Goal: Find specific page/section: Find specific page/section

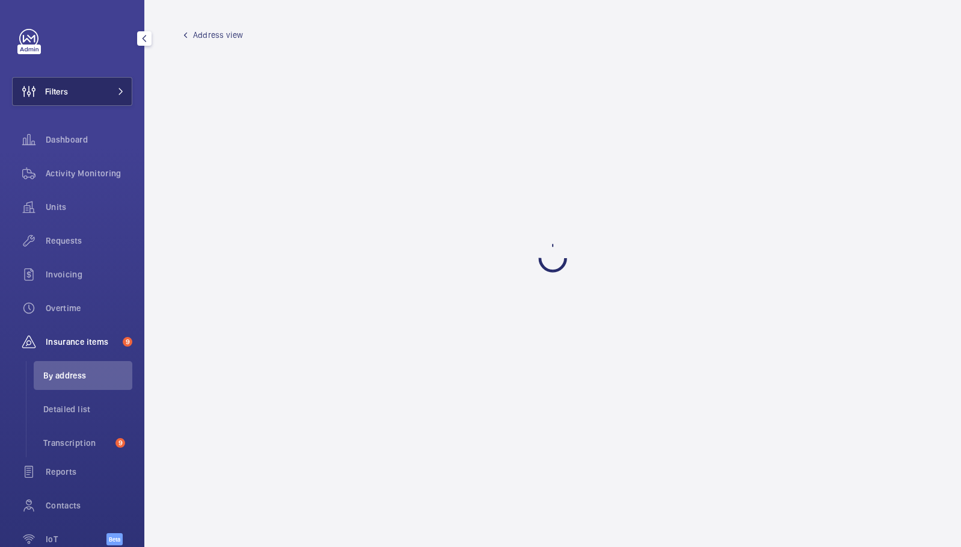
click at [102, 87] on button "Filters" at bounding box center [72, 91] width 120 height 29
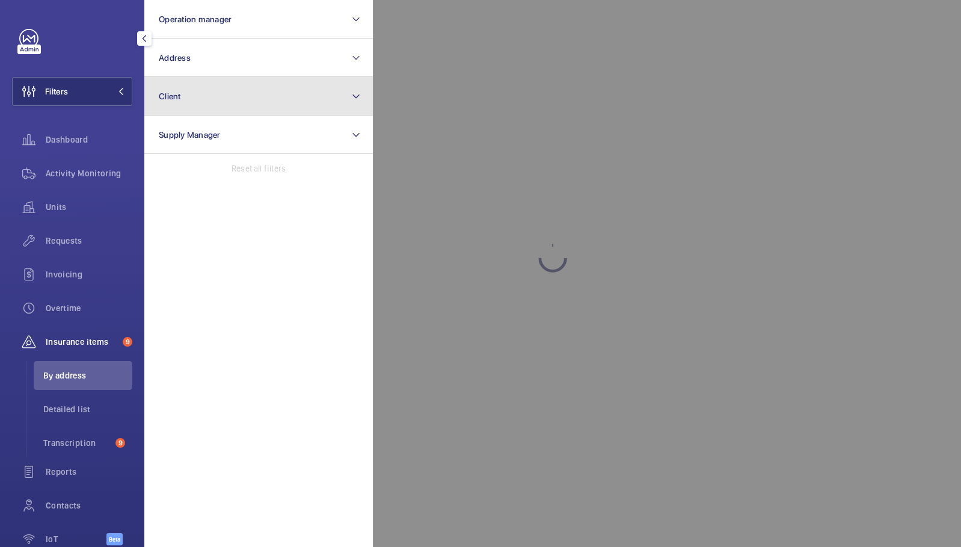
click at [246, 96] on button "Client" at bounding box center [258, 96] width 229 height 38
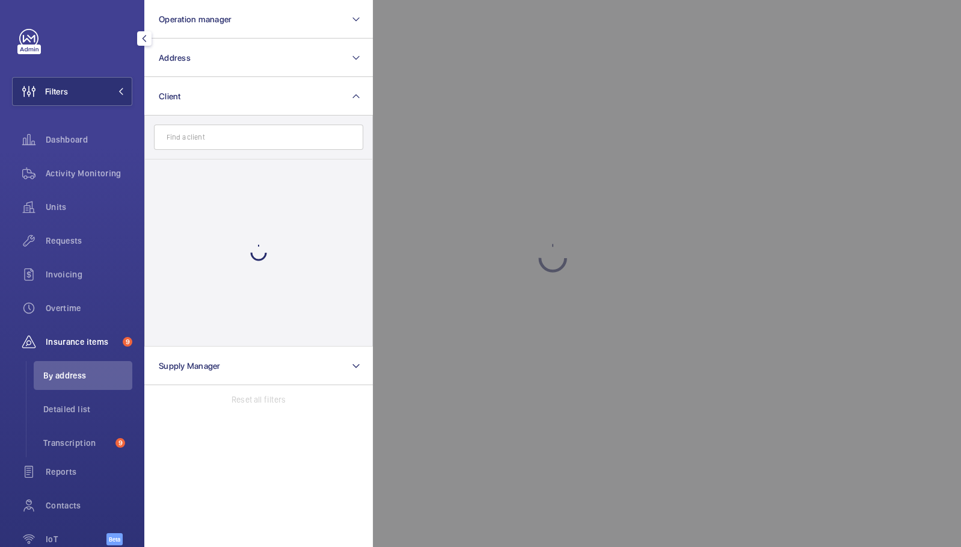
click at [244, 140] on input "text" at bounding box center [258, 137] width 209 height 25
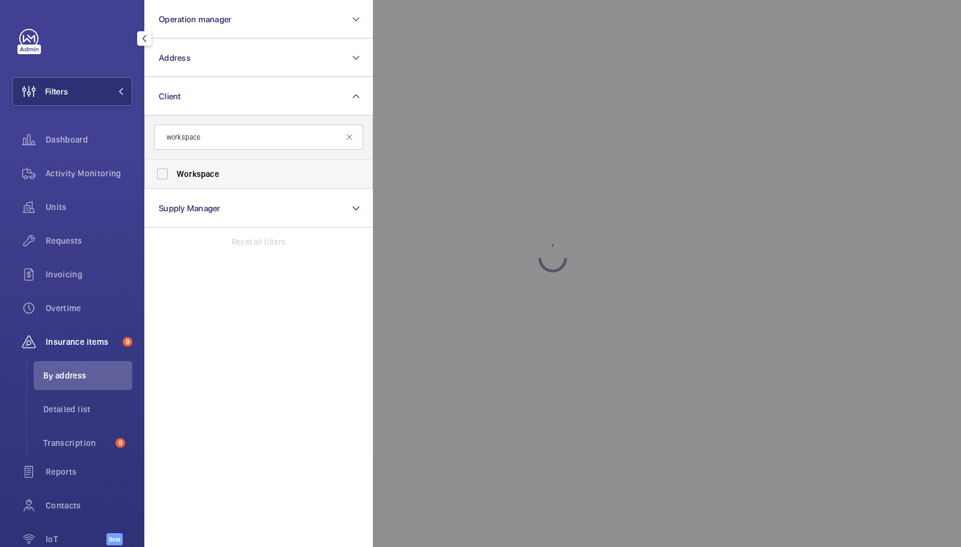
type input "workspace"
click at [238, 174] on span "Workspace" at bounding box center [259, 174] width 165 height 12
click at [174, 174] on input "Workspace" at bounding box center [162, 174] width 24 height 24
checkbox input "true"
click at [523, 225] on div at bounding box center [853, 273] width 961 height 547
